Goal: Information Seeking & Learning: Find specific fact

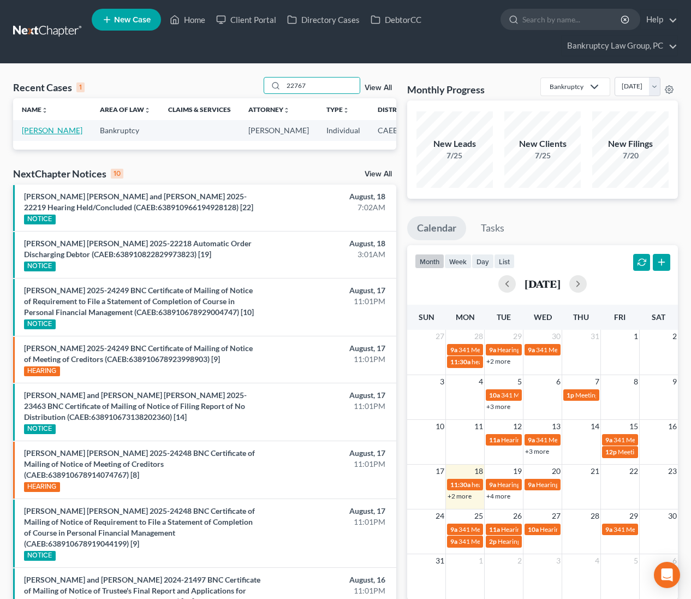
type input "22767"
click at [40, 135] on link "[PERSON_NAME]" at bounding box center [52, 130] width 61 height 9
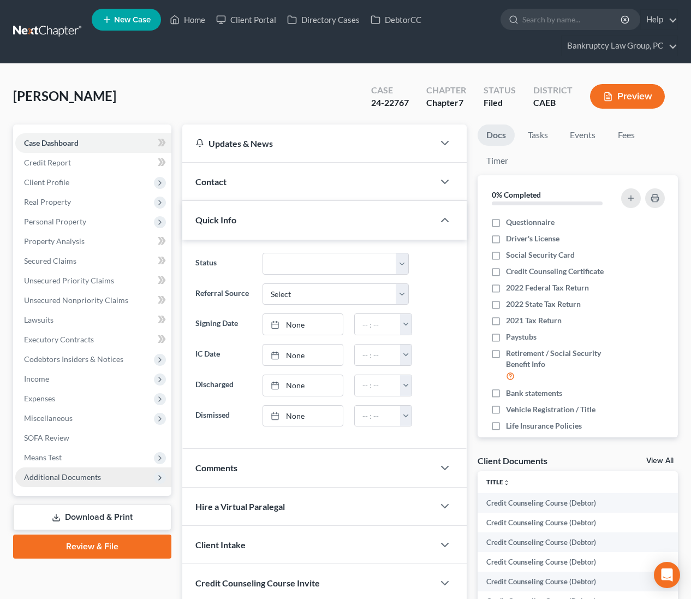
click at [48, 478] on span "Additional Documents" at bounding box center [62, 476] width 77 height 9
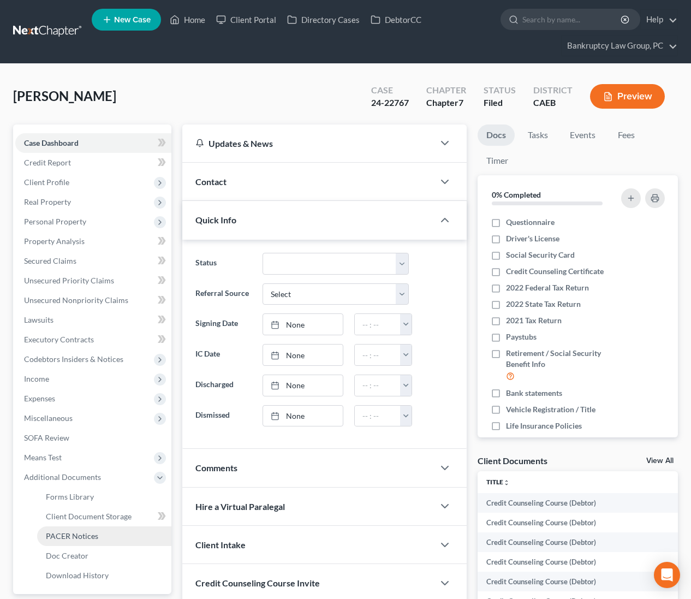
click at [59, 534] on span "PACER Notices" at bounding box center [72, 535] width 52 height 9
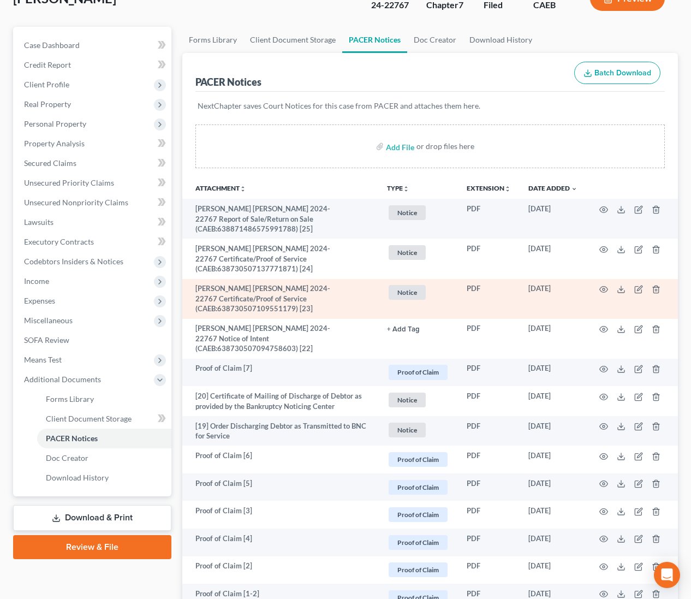
scroll to position [98, 0]
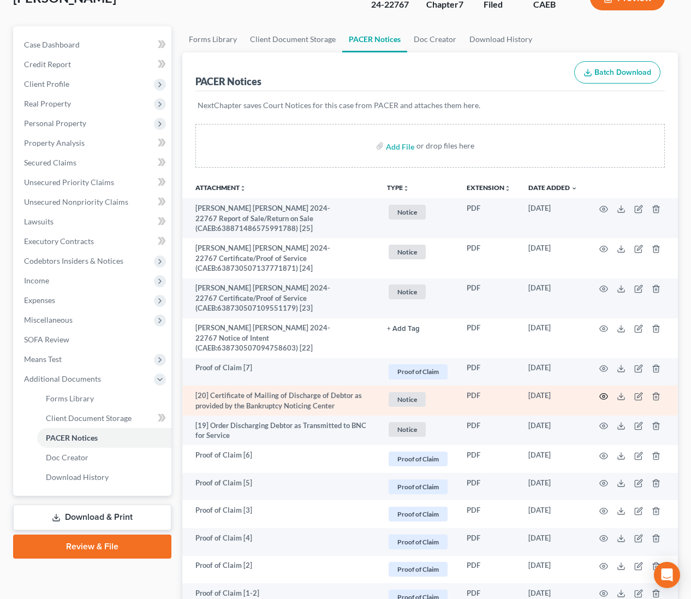
click at [604, 392] on icon "button" at bounding box center [603, 396] width 9 height 9
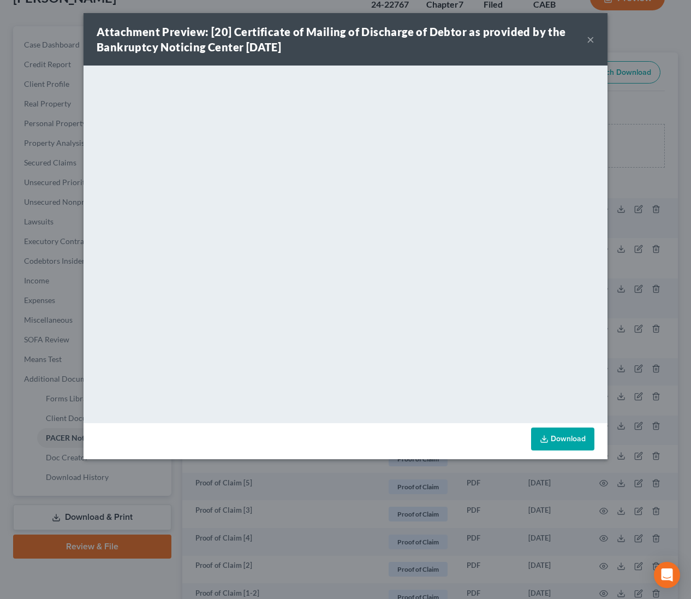
drag, startPoint x: 598, startPoint y: 43, endPoint x: 584, endPoint y: 35, distance: 15.6
click at [598, 43] on div "Attachment Preview: [20] Certificate of Mailing of Discharge of Debtor as provi…" at bounding box center [345, 39] width 524 height 52
click at [584, 35] on div "Attachment Preview: [20] Certificate of Mailing of Discharge of Debtor as provi…" at bounding box center [342, 39] width 490 height 31
click at [589, 41] on button "×" at bounding box center [591, 39] width 8 height 13
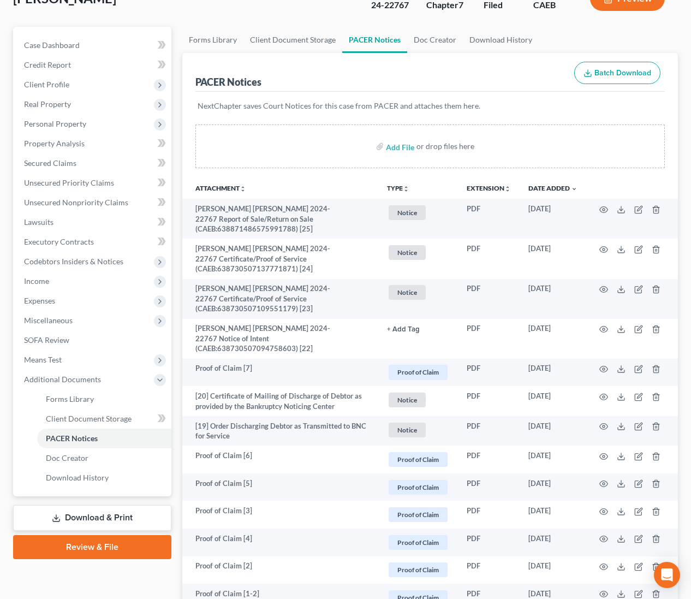
scroll to position [0, 0]
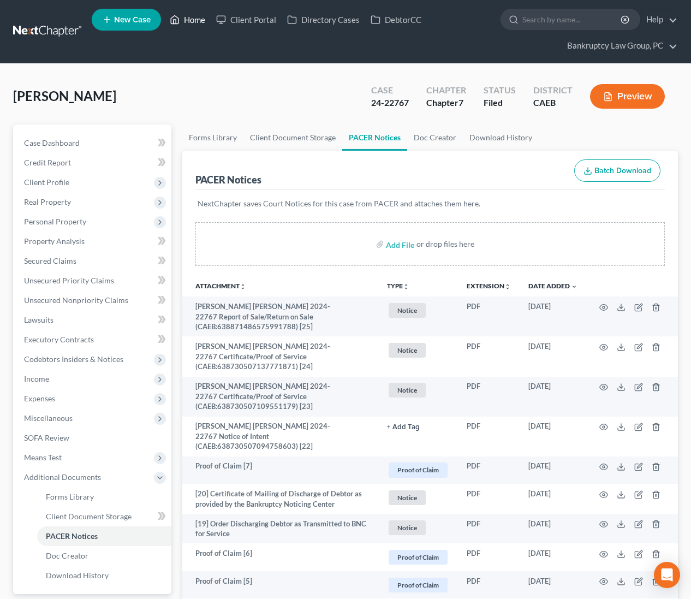
click at [193, 16] on link "Home" at bounding box center [187, 20] width 46 height 20
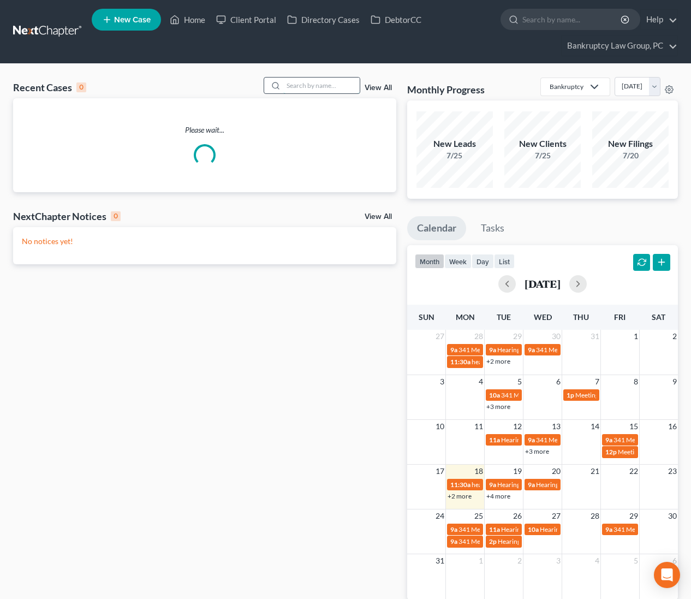
click at [303, 81] on input "search" at bounding box center [321, 85] width 76 height 16
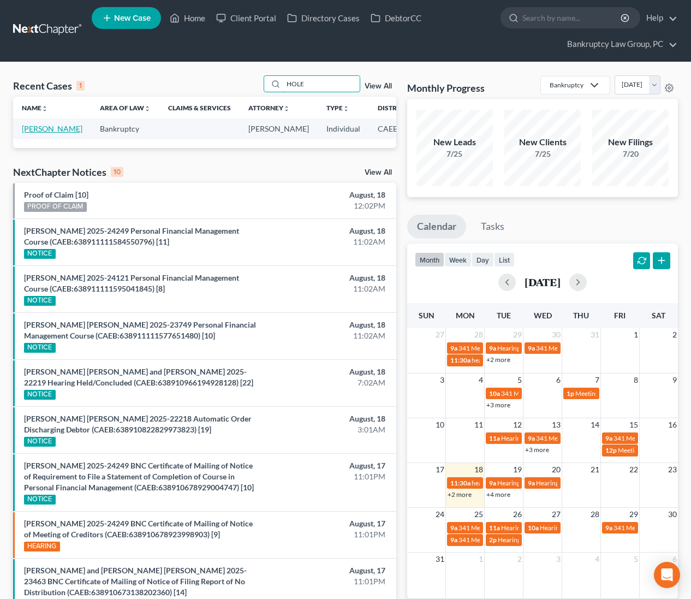
type input "HOLE"
click at [32, 133] on link "[PERSON_NAME]" at bounding box center [52, 128] width 61 height 9
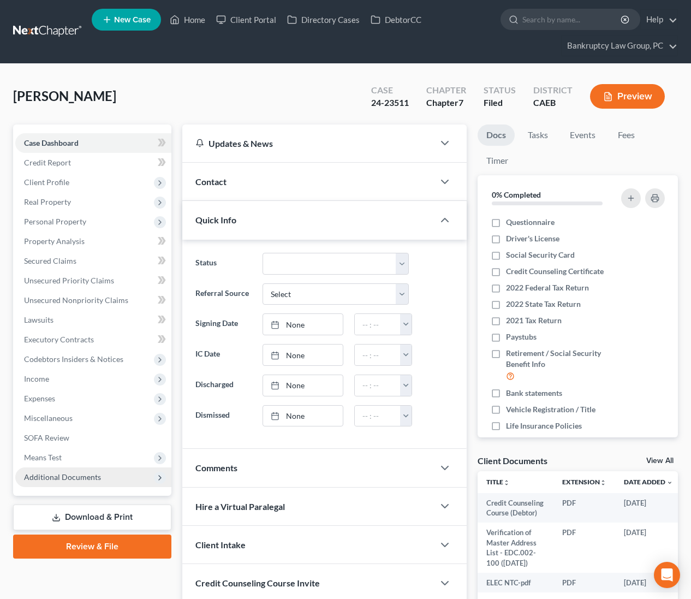
click at [71, 480] on span "Additional Documents" at bounding box center [62, 476] width 77 height 9
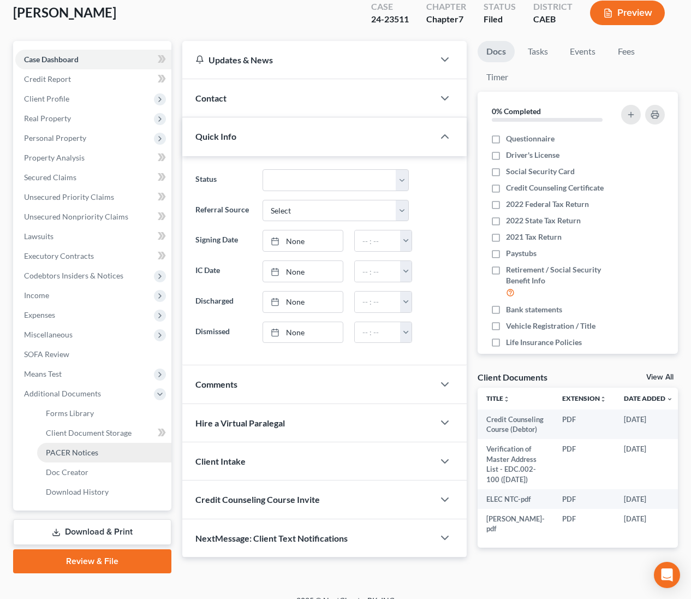
click at [71, 458] on link "PACER Notices" at bounding box center [104, 453] width 134 height 20
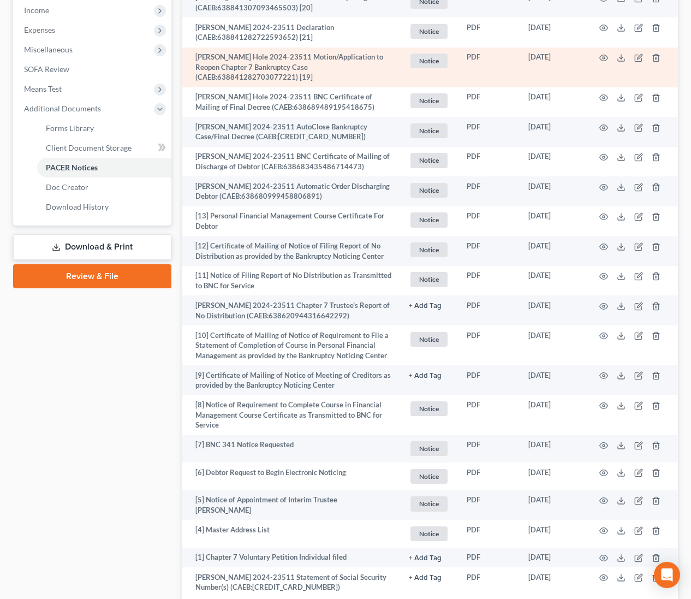
scroll to position [449, 0]
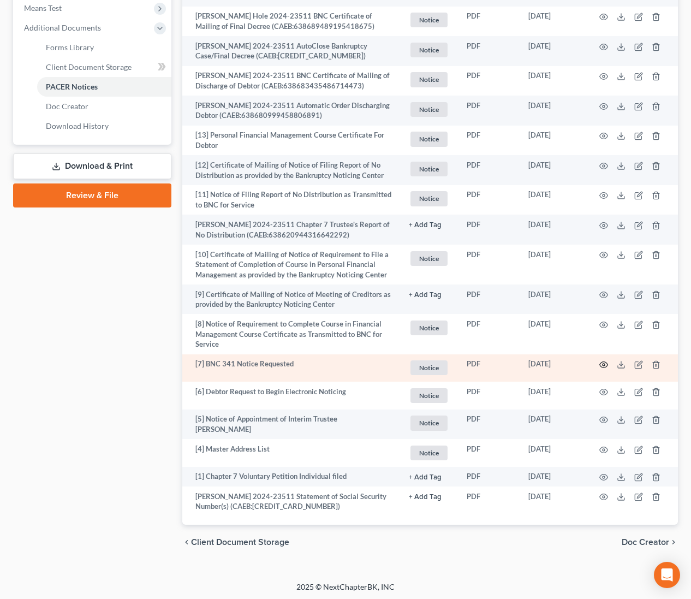
click at [602, 363] on circle "button" at bounding box center [603, 364] width 2 height 2
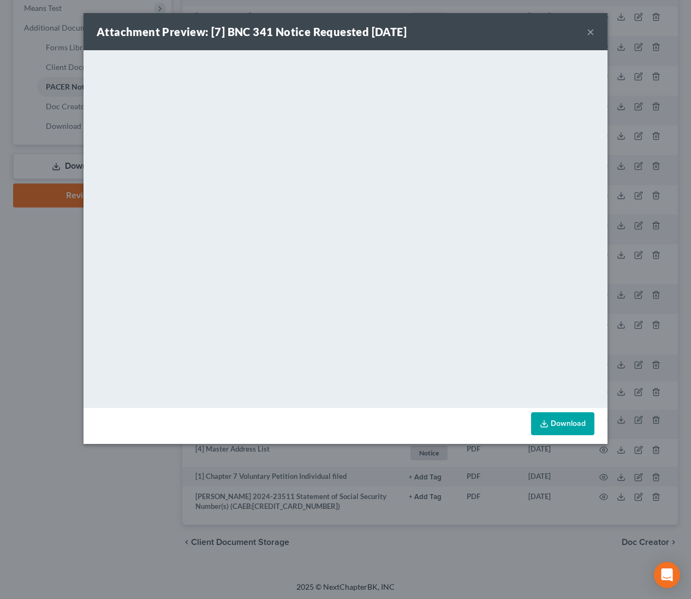
click at [592, 31] on button "×" at bounding box center [591, 31] width 8 height 13
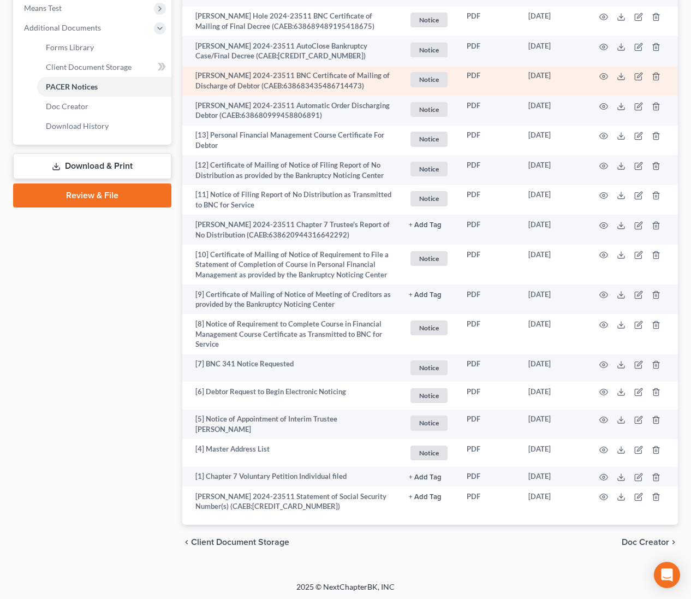
scroll to position [0, 0]
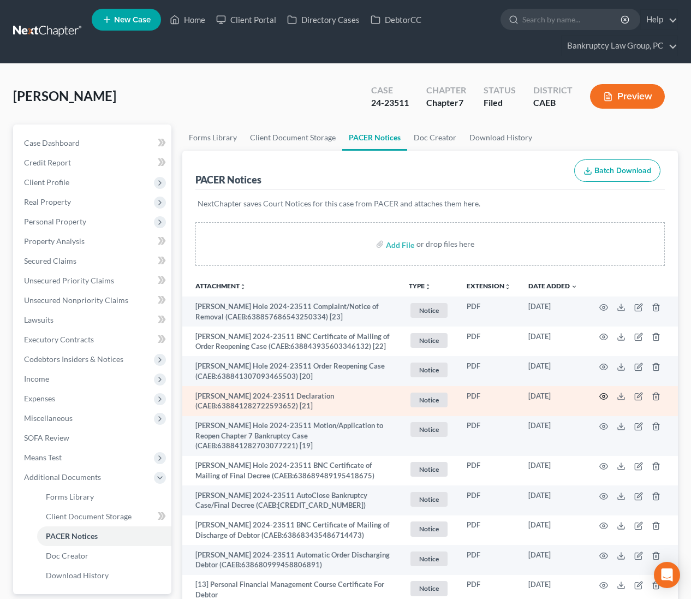
click at [604, 395] on circle "button" at bounding box center [603, 396] width 2 height 2
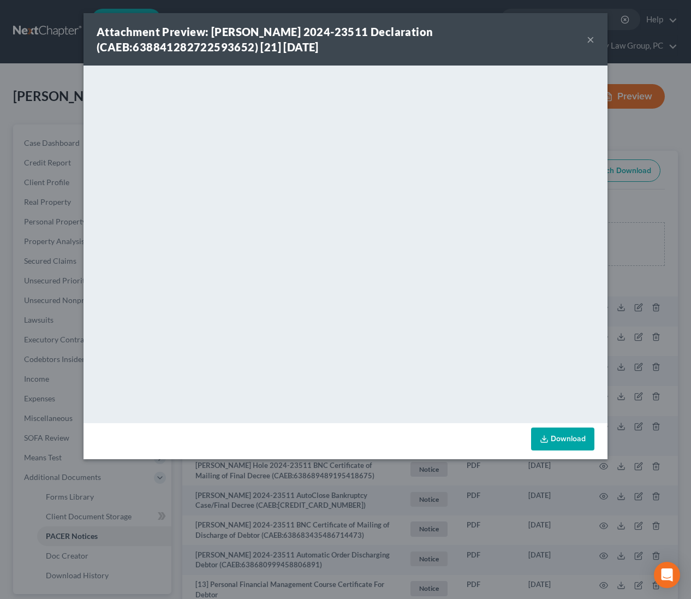
click at [588, 38] on button "×" at bounding box center [591, 39] width 8 height 13
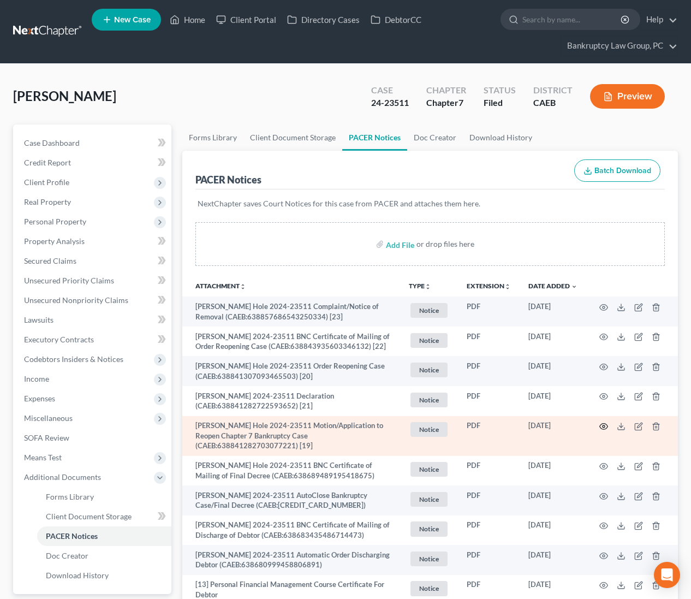
click at [603, 425] on circle "button" at bounding box center [603, 426] width 2 height 2
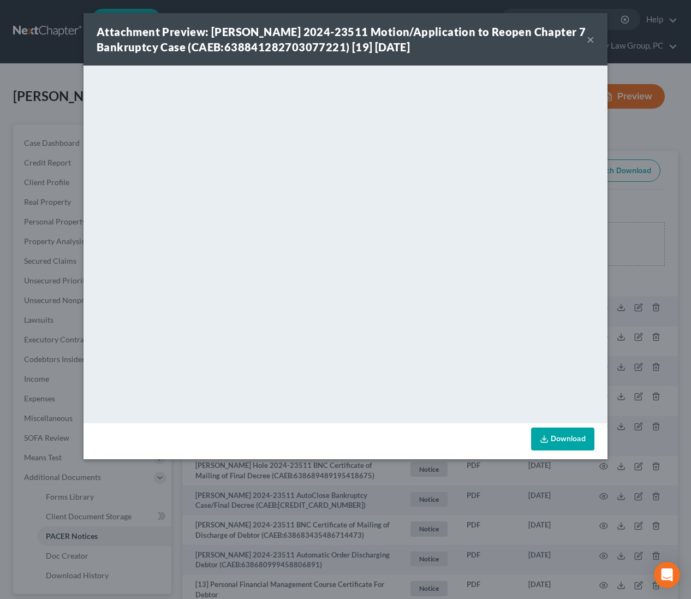
click at [590, 37] on button "×" at bounding box center [591, 39] width 8 height 13
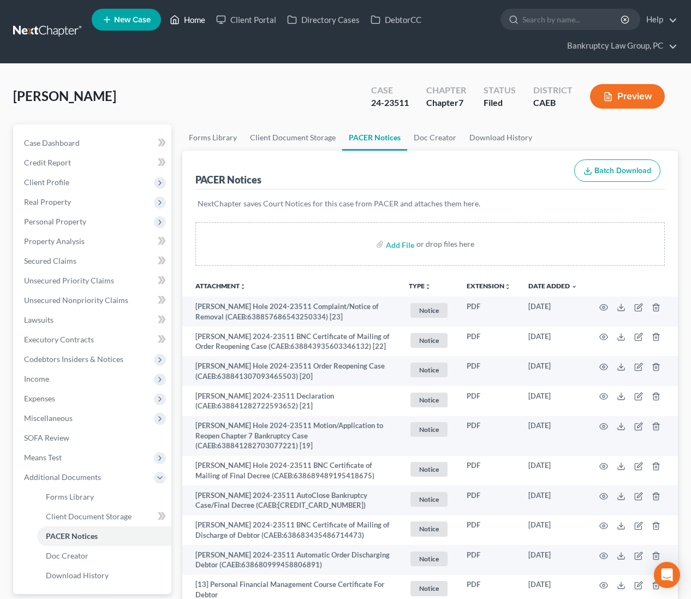
click at [202, 22] on link "Home" at bounding box center [187, 20] width 46 height 20
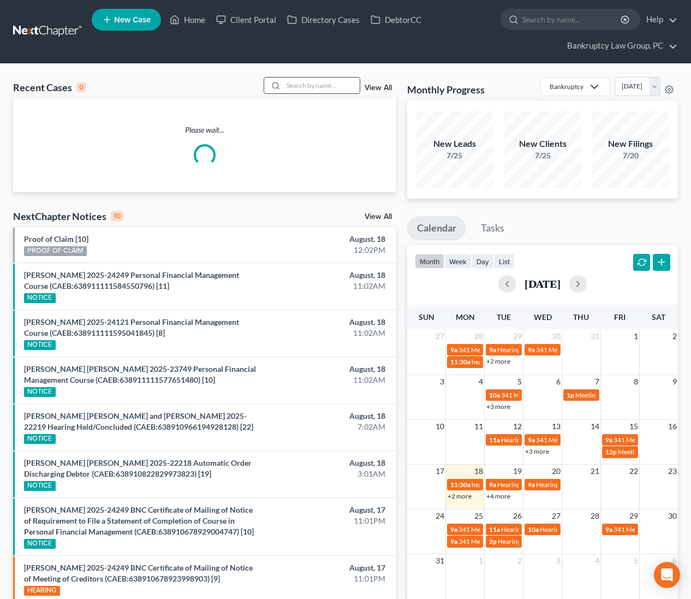
click at [314, 84] on input "search" at bounding box center [321, 85] width 76 height 16
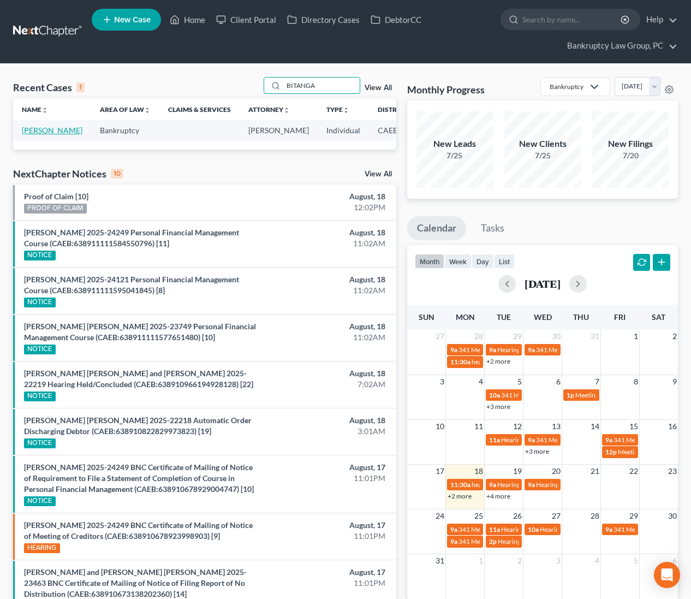
type input "BITANGA"
click at [39, 135] on link "[PERSON_NAME]" at bounding box center [52, 130] width 61 height 9
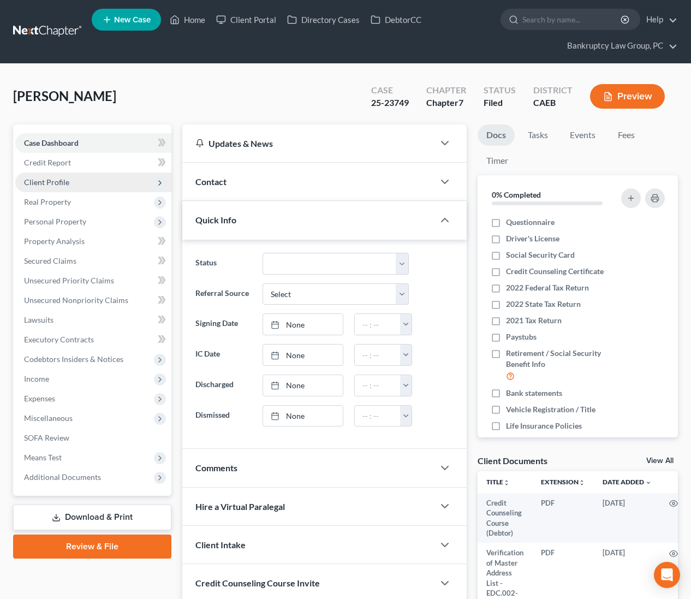
click at [41, 183] on span "Client Profile" at bounding box center [46, 181] width 45 height 9
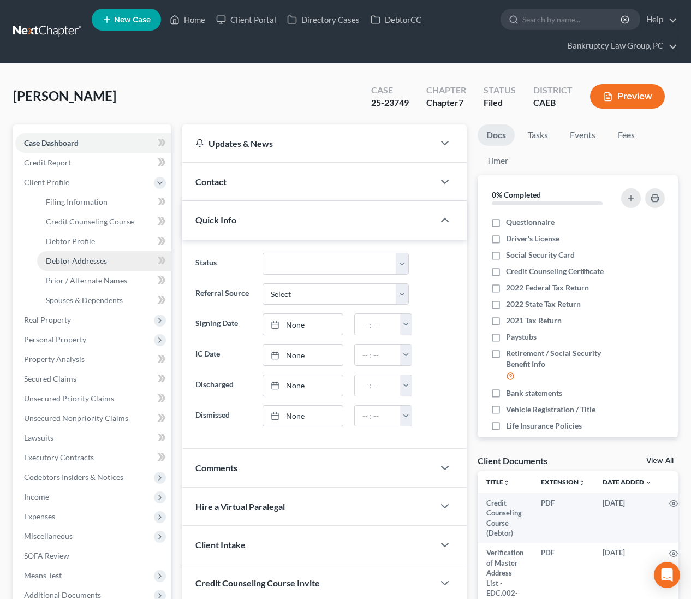
click at [94, 263] on span "Debtor Addresses" at bounding box center [76, 260] width 61 height 9
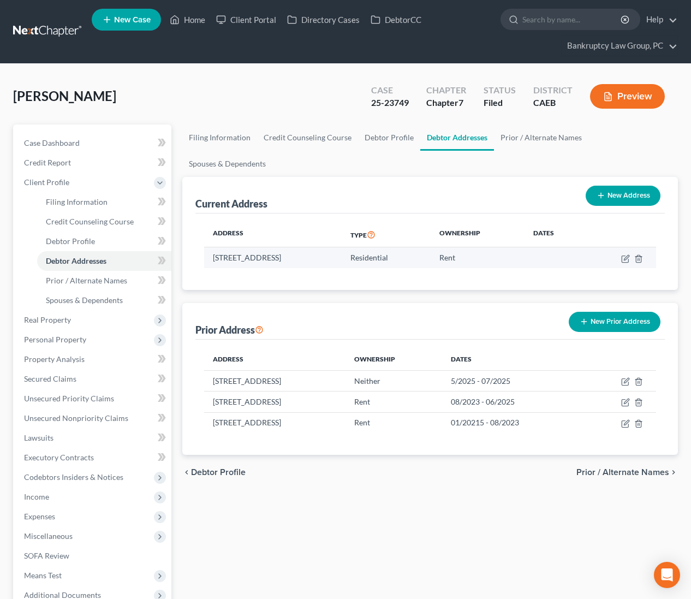
drag, startPoint x: 348, startPoint y: 230, endPoint x: 211, endPoint y: 236, distance: 136.6
click at [211, 247] on td "[STREET_ADDRESS]" at bounding box center [273, 257] width 138 height 21
copy td "[STREET_ADDRESS]"
click at [195, 22] on link "Home" at bounding box center [187, 20] width 46 height 20
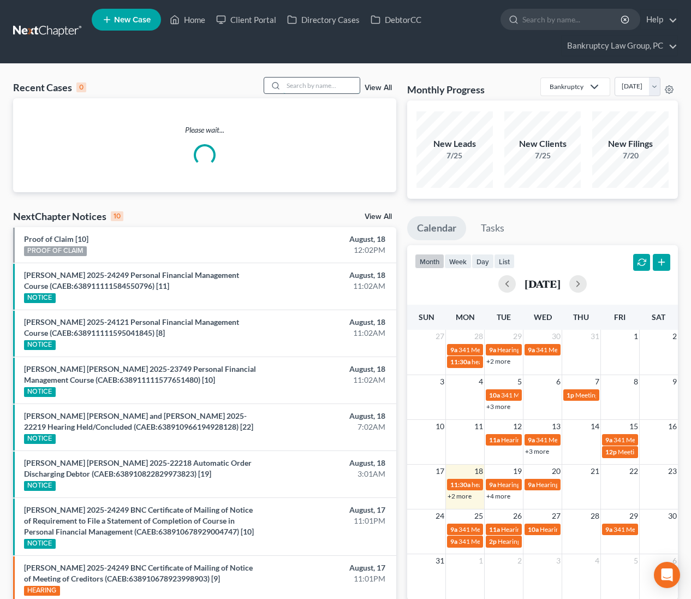
click at [309, 85] on input "search" at bounding box center [321, 85] width 76 height 16
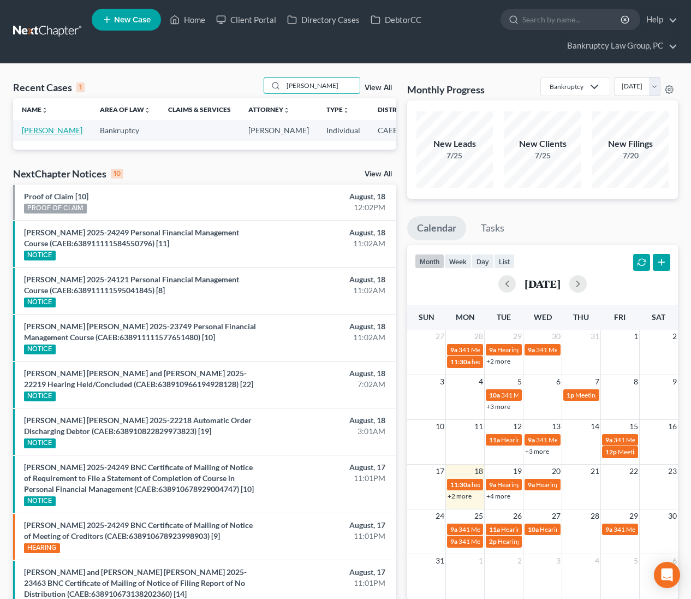
type input "[PERSON_NAME]"
click at [32, 135] on link "[PERSON_NAME]" at bounding box center [52, 130] width 61 height 9
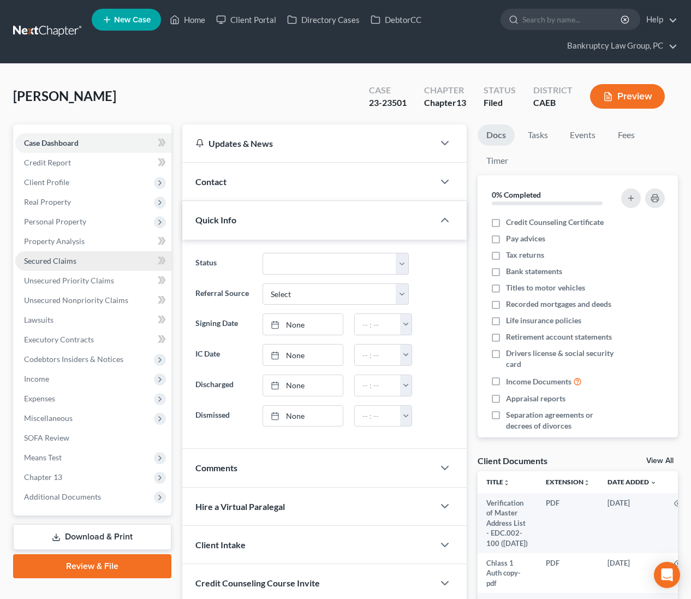
click at [64, 261] on span "Secured Claims" at bounding box center [50, 260] width 52 height 9
